Goal: Task Accomplishment & Management: Use online tool/utility

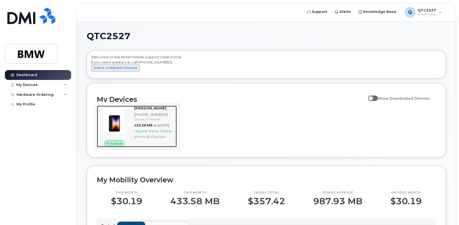
click at [155, 133] on span "Upgrade Status:" at bounding box center [146, 131] width 25 height 4
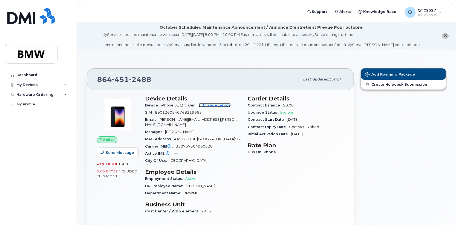
click at [219, 104] on link "+ Upgrade Device" at bounding box center [215, 105] width 32 height 4
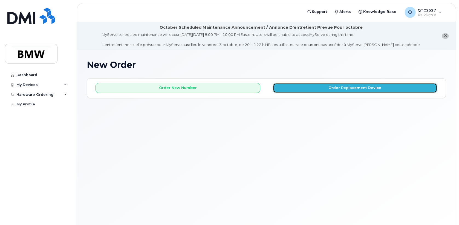
click at [348, 86] on button "Order Replacement Device" at bounding box center [355, 88] width 165 height 10
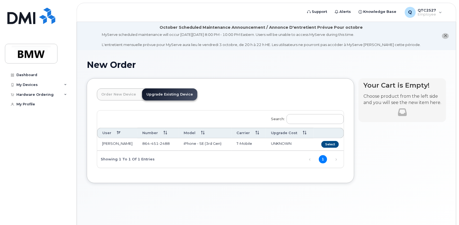
click at [173, 95] on link "Upgrade Existing Device" at bounding box center [169, 94] width 55 height 12
click at [333, 143] on button "Select" at bounding box center [331, 144] width 18 height 7
